Goal: Task Accomplishment & Management: Use online tool/utility

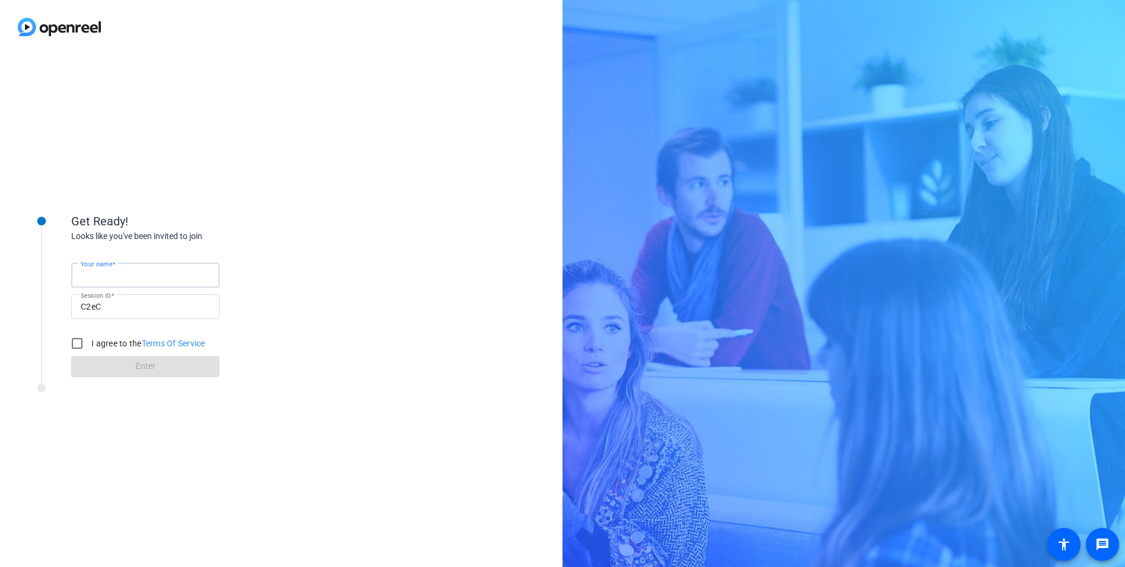
click at [159, 278] on input "Your name" at bounding box center [145, 275] width 129 height 14
type input "[PERSON_NAME]"
click at [79, 343] on input "I agree to the Terms Of Service" at bounding box center [77, 344] width 24 height 24
checkbox input "true"
click at [123, 370] on span at bounding box center [145, 366] width 148 height 28
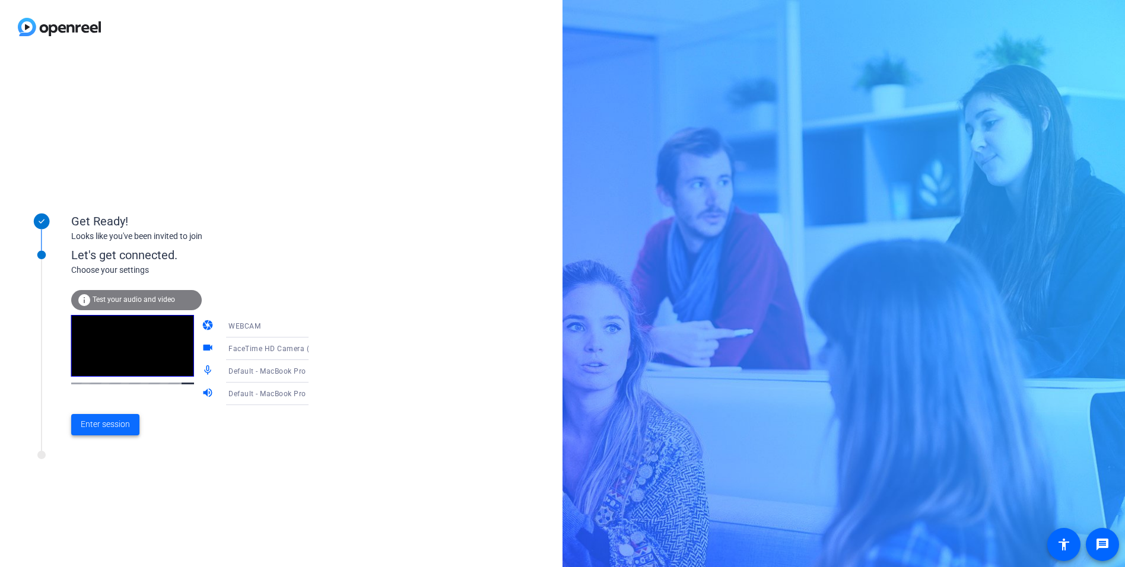
click at [123, 422] on span "Enter session" at bounding box center [105, 424] width 49 height 12
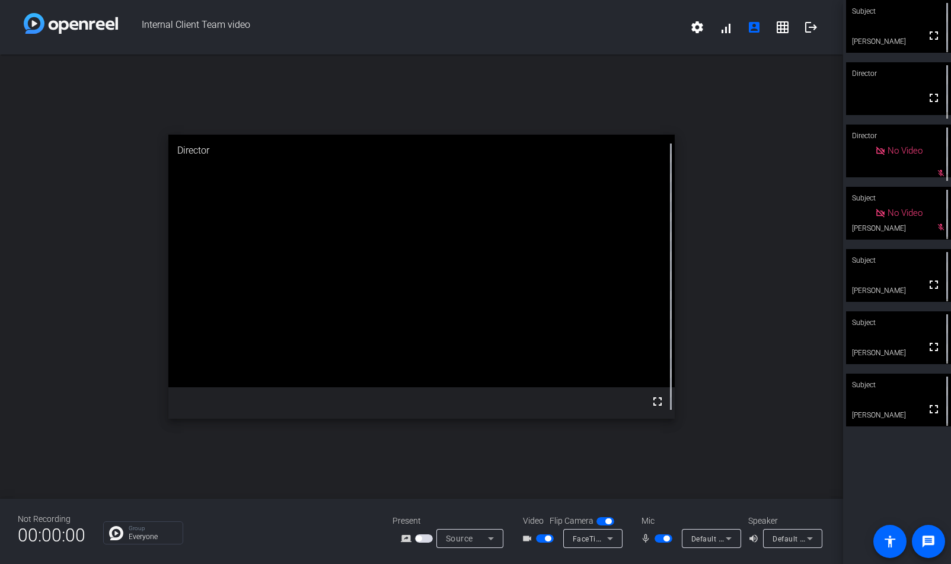
click at [539, 539] on span "button" at bounding box center [545, 538] width 18 height 8
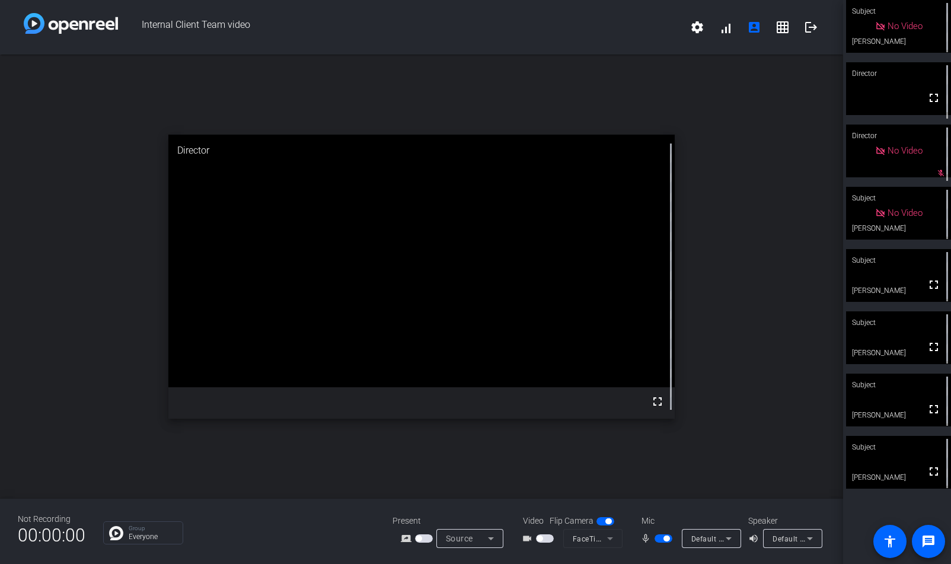
click at [659, 540] on span "button" at bounding box center [664, 538] width 18 height 8
click at [661, 540] on span "button" at bounding box center [664, 538] width 18 height 8
click at [658, 540] on span "button" at bounding box center [664, 538] width 18 height 8
click at [659, 540] on span "button" at bounding box center [658, 539] width 6 height 6
click at [659, 540] on span "button" at bounding box center [664, 538] width 18 height 8
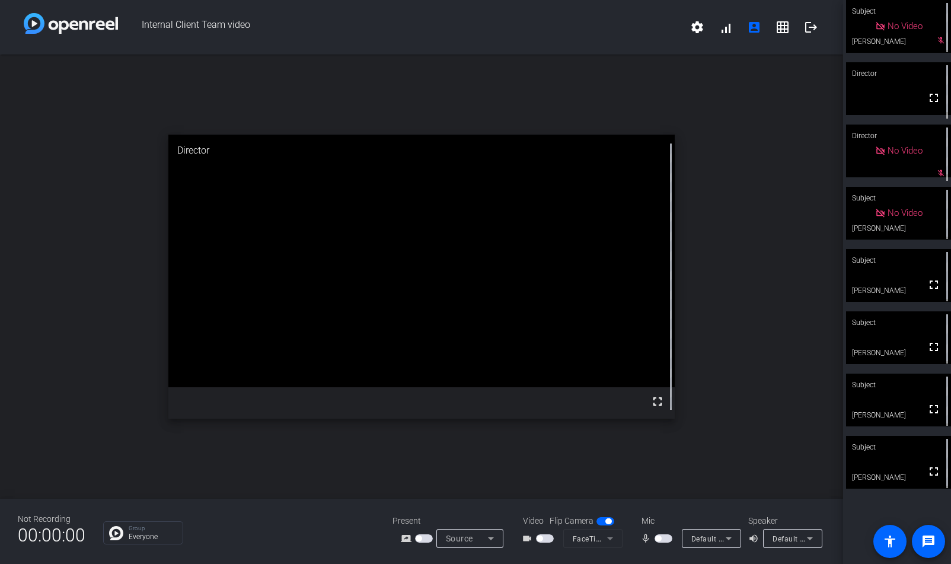
click at [659, 540] on span "button" at bounding box center [658, 539] width 6 height 6
click at [659, 540] on span "button" at bounding box center [664, 538] width 18 height 8
click at [659, 540] on span "button" at bounding box center [658, 539] width 6 height 6
click at [658, 538] on span "button" at bounding box center [664, 538] width 18 height 8
click at [663, 539] on span "button" at bounding box center [664, 538] width 18 height 8
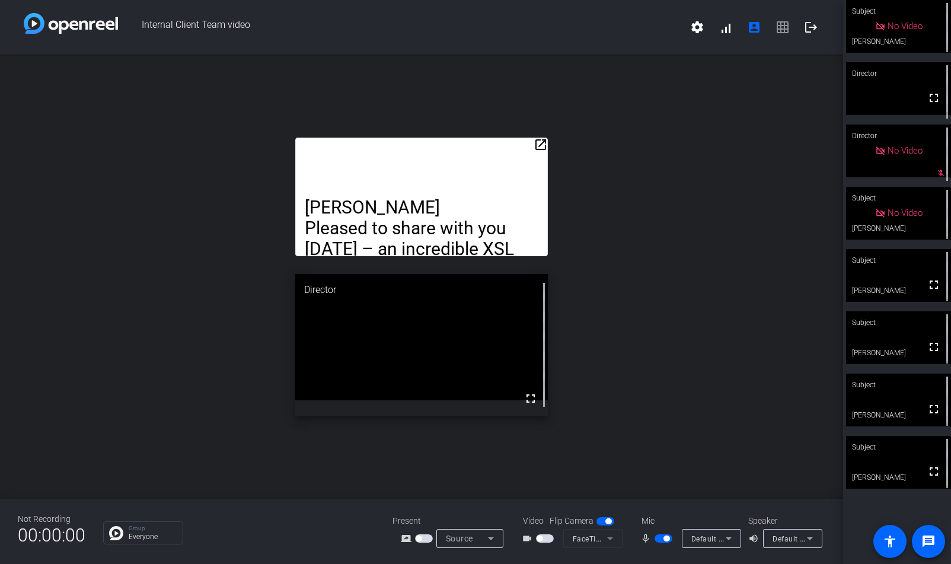
click at [660, 539] on span "button" at bounding box center [664, 538] width 18 height 8
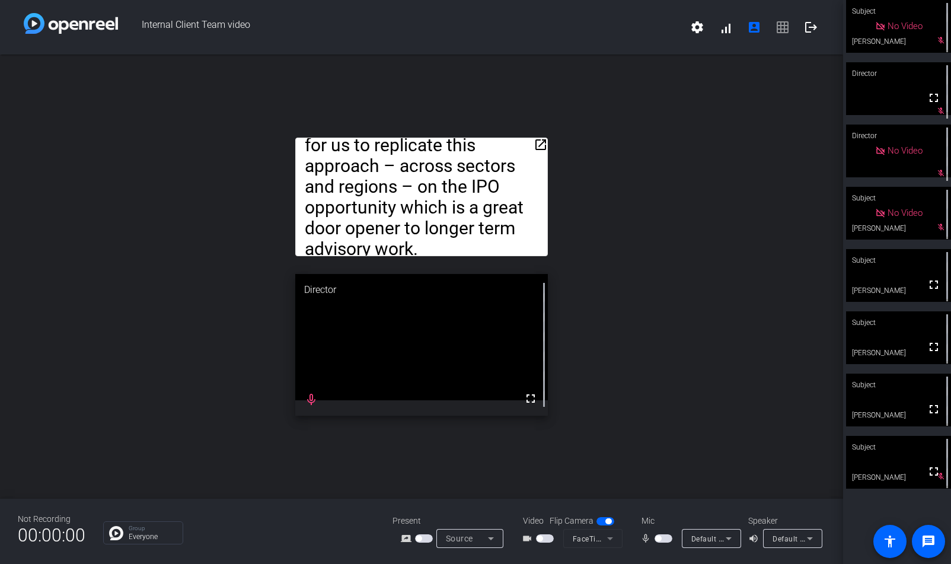
click at [664, 539] on span "button" at bounding box center [664, 538] width 18 height 8
click at [538, 142] on mat-icon "open_in_new" at bounding box center [541, 145] width 14 height 14
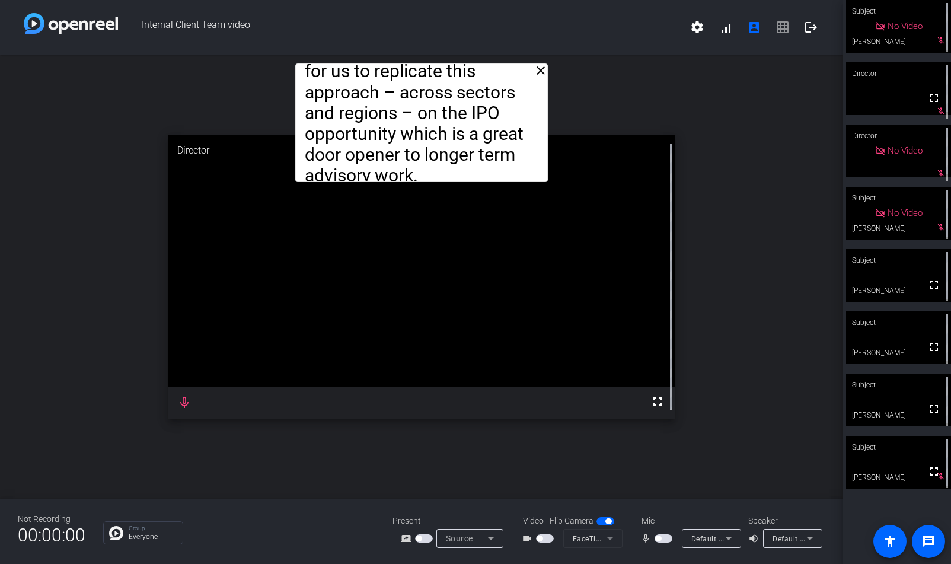
click at [666, 539] on span "button" at bounding box center [664, 538] width 18 height 8
click at [666, 539] on span "button" at bounding box center [667, 539] width 6 height 6
click at [664, 537] on span "button" at bounding box center [664, 538] width 18 height 8
click at [660, 540] on span "button" at bounding box center [664, 538] width 18 height 8
click at [660, 540] on span "button" at bounding box center [658, 539] width 6 height 6
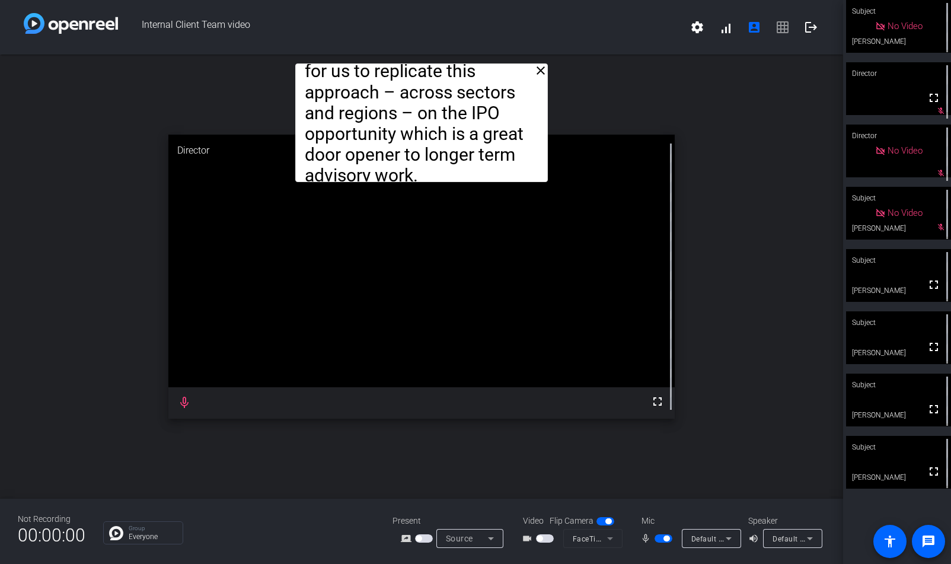
click at [658, 542] on span "button" at bounding box center [664, 538] width 18 height 8
click at [662, 540] on span "button" at bounding box center [664, 538] width 18 height 8
click at [660, 539] on span "button" at bounding box center [664, 538] width 18 height 8
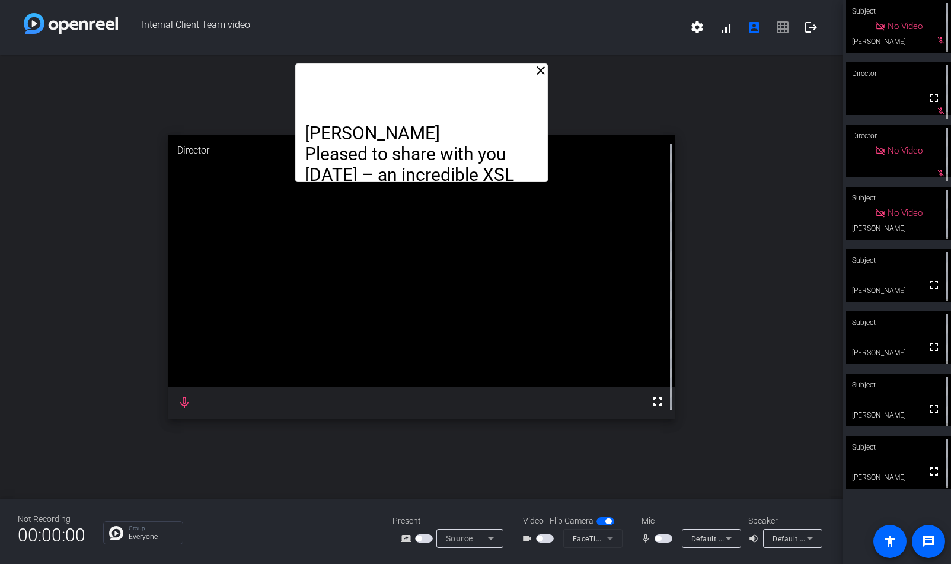
click at [665, 539] on span "button" at bounding box center [664, 538] width 18 height 8
click at [661, 540] on span "button" at bounding box center [664, 538] width 18 height 8
click at [931, 292] on mat-icon "fullscreen" at bounding box center [934, 285] width 14 height 14
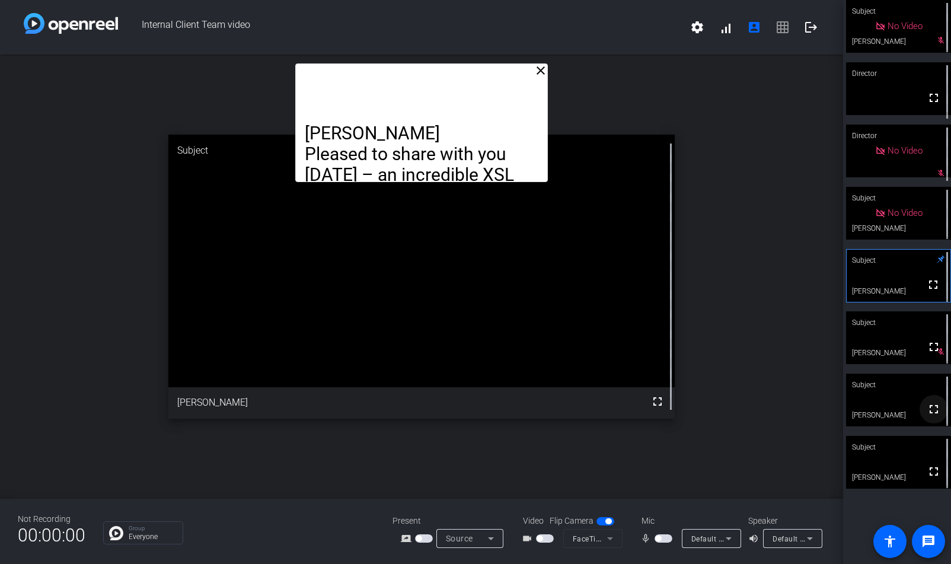
click at [927, 411] on mat-icon "fullscreen" at bounding box center [934, 409] width 14 height 14
click at [665, 540] on span "button" at bounding box center [664, 538] width 18 height 8
click at [670, 552] on div "Not Recording 00:00:00 Group Everyone Present screen_share_outline Source Video…" at bounding box center [421, 531] width 843 height 65
click at [660, 539] on span "button" at bounding box center [664, 538] width 18 height 8
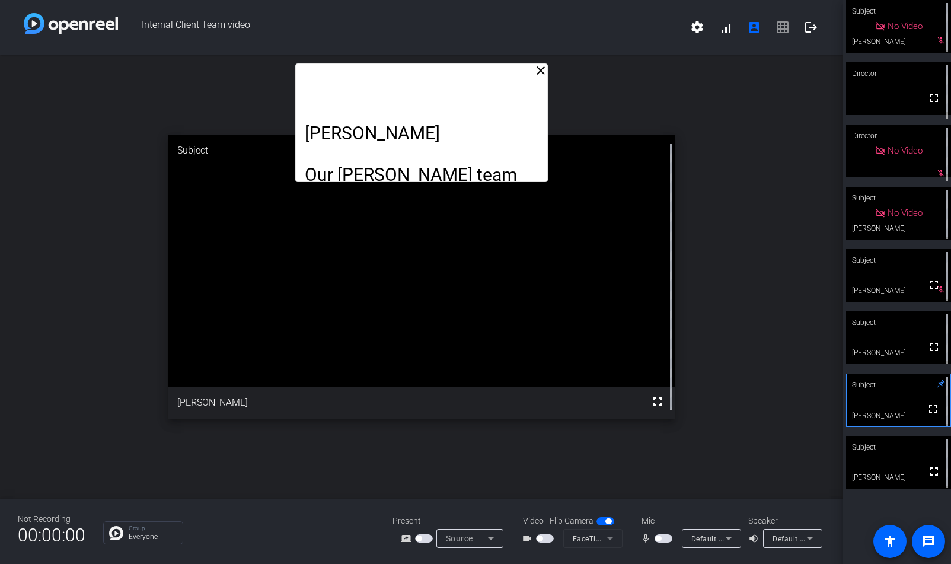
click at [663, 540] on span "button" at bounding box center [664, 538] width 18 height 8
drag, startPoint x: 646, startPoint y: 14, endPoint x: 523, endPoint y: -55, distance: 142.1
click at [523, 0] on html "Accessibility Screen-Reader Guide, Feedback, and Issue Reporting | New window I…" at bounding box center [475, 282] width 951 height 564
